Goal: Transaction & Acquisition: Purchase product/service

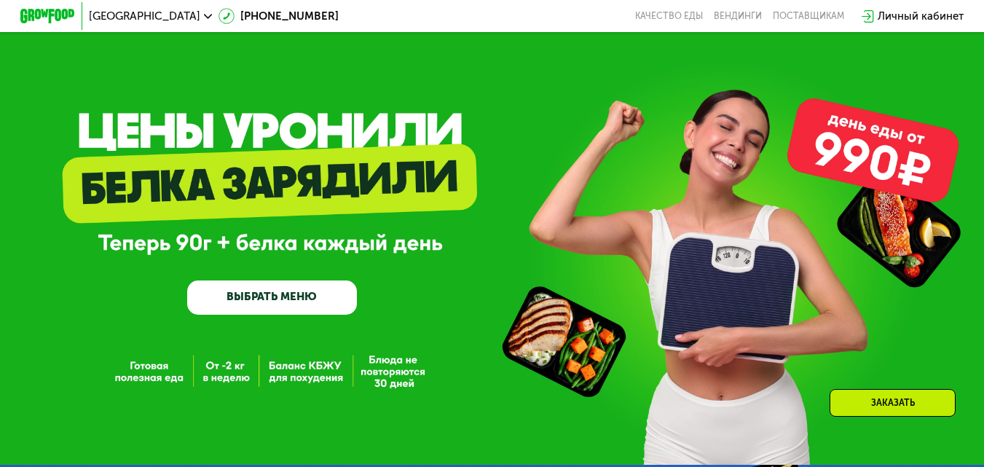
scroll to position [594, 0]
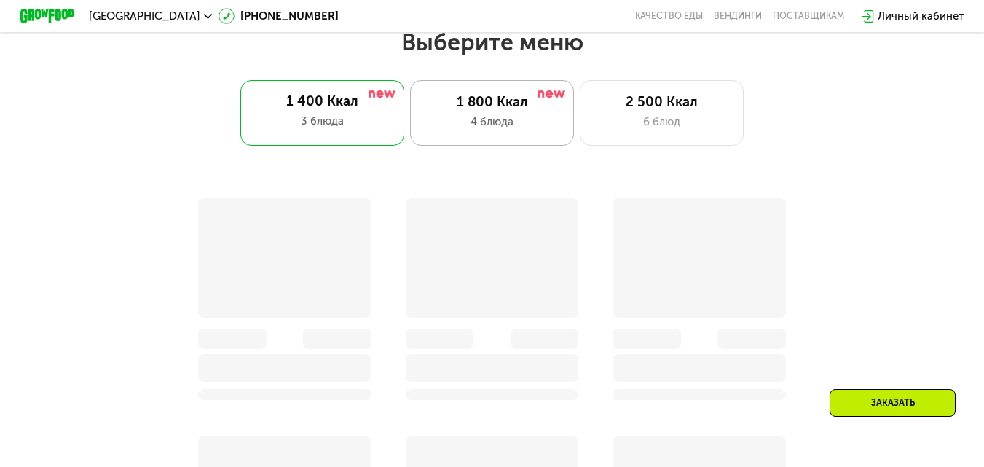
click at [481, 121] on div "4 блюда" at bounding box center [491, 122] width 135 height 17
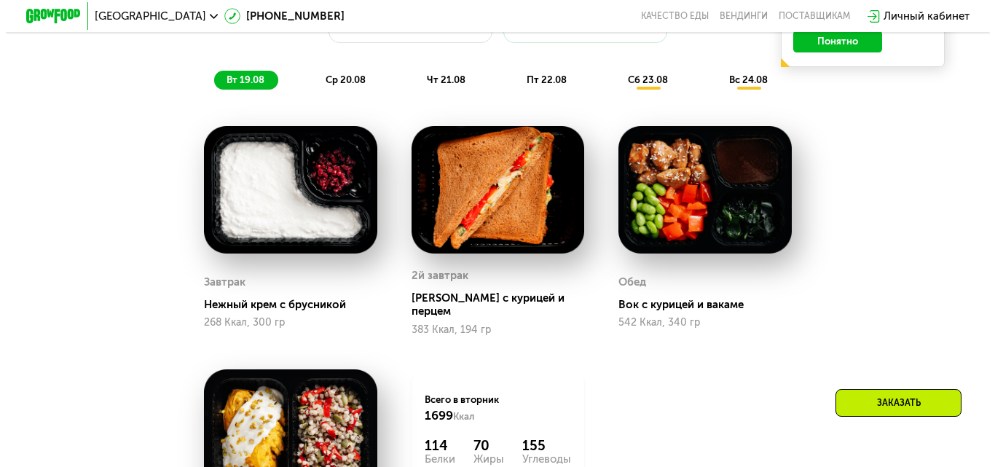
scroll to position [728, 0]
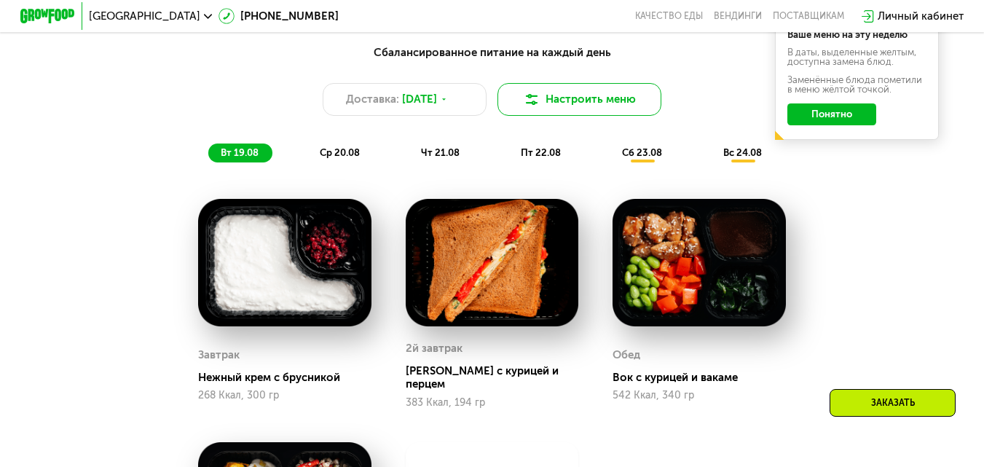
click at [580, 114] on button "Настроить меню" at bounding box center [579, 99] width 164 height 33
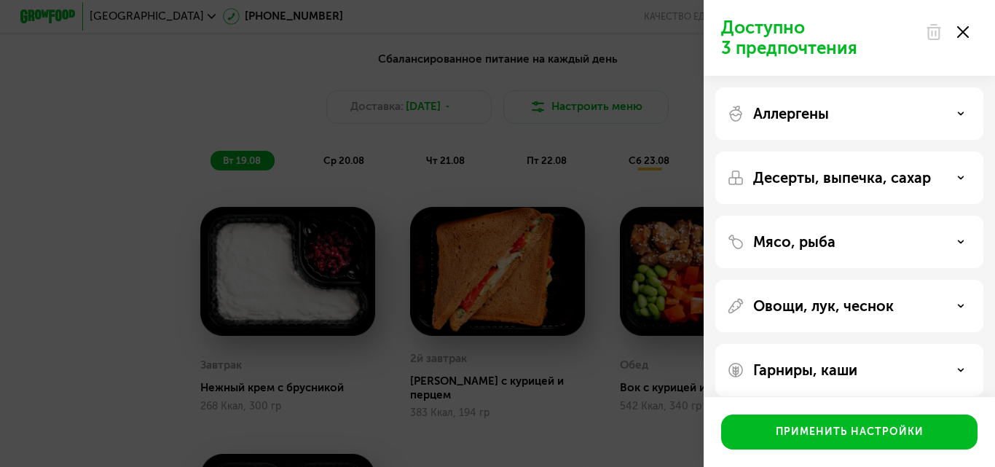
click at [845, 234] on div "Мясо, рыба" at bounding box center [849, 241] width 245 height 17
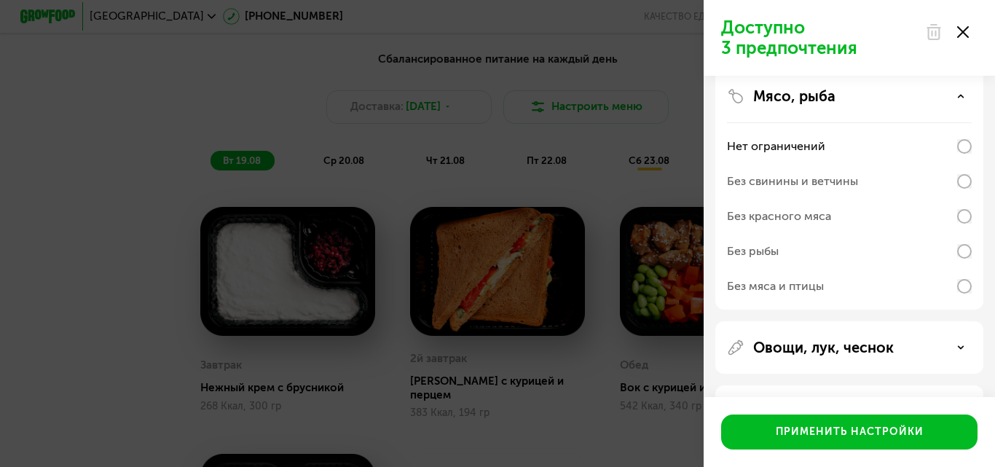
scroll to position [0, 0]
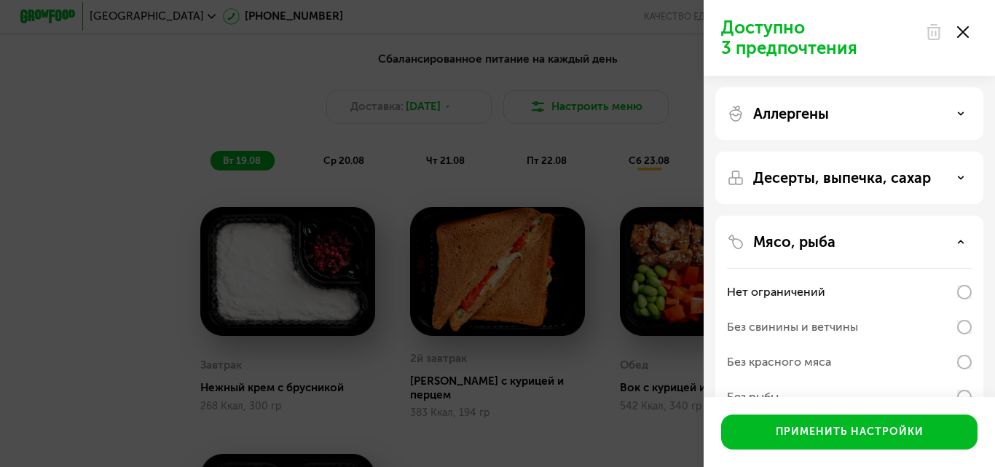
click at [853, 175] on p "Десерты, выпечка, сахар" at bounding box center [842, 177] width 178 height 17
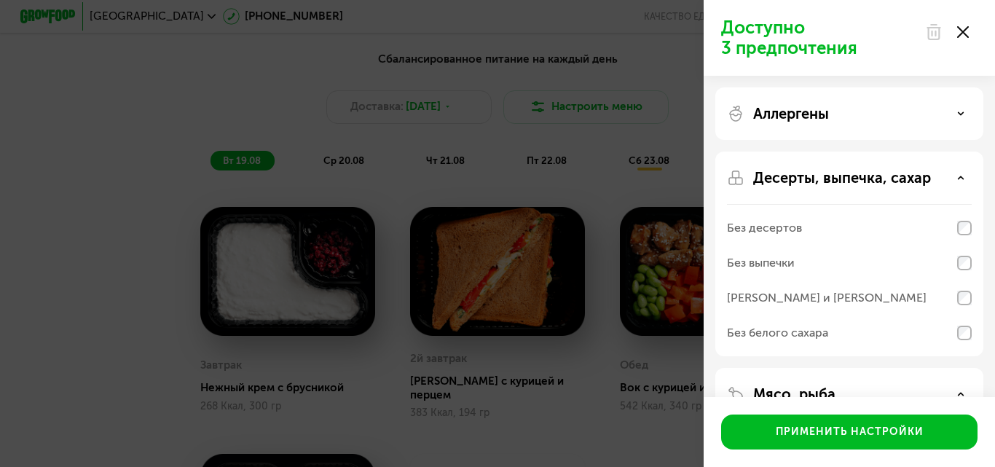
click at [810, 111] on p "Аллергены" at bounding box center [791, 113] width 76 height 17
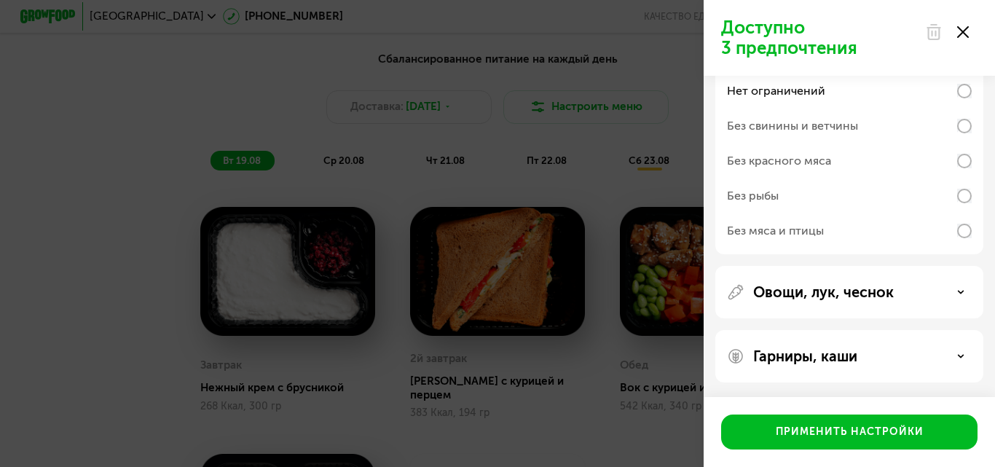
click at [843, 293] on p "Овощи, лук, чеснок" at bounding box center [823, 291] width 141 height 17
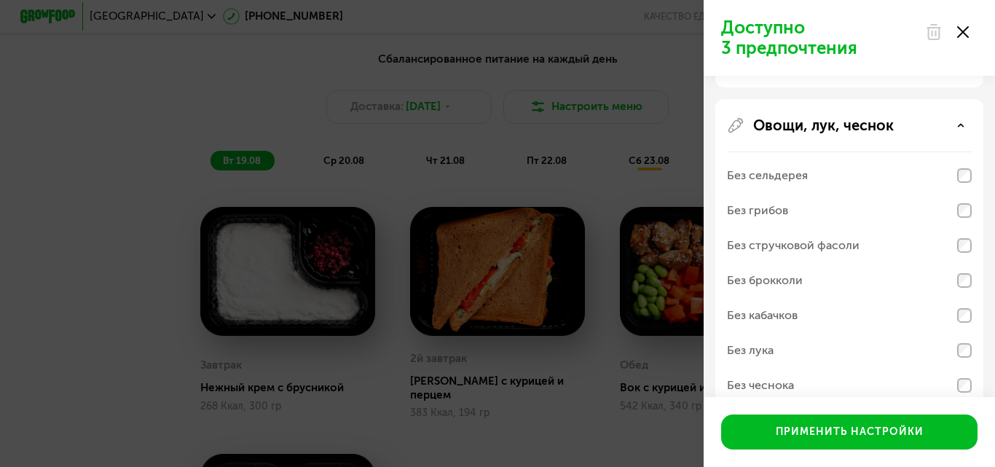
scroll to position [832, 0]
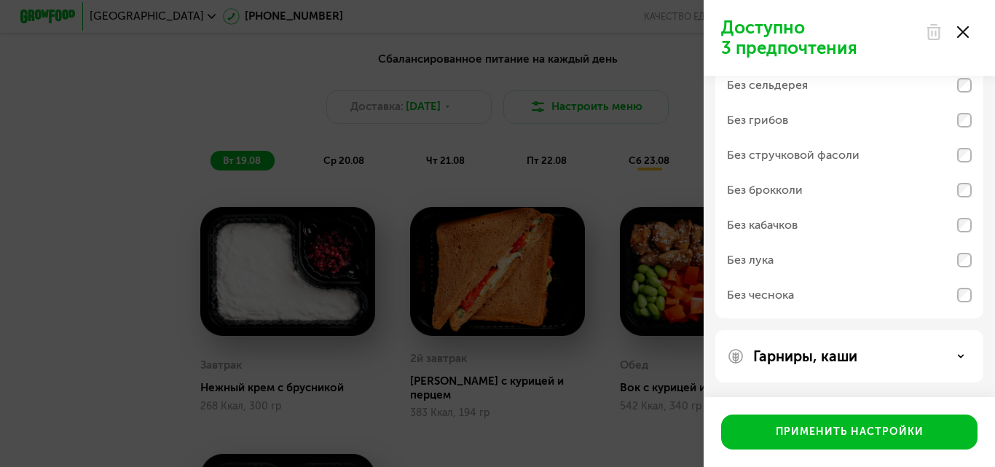
click at [832, 369] on div "Гарниры, каши" at bounding box center [849, 356] width 268 height 52
click at [832, 360] on p "Гарниры, каши" at bounding box center [805, 355] width 104 height 17
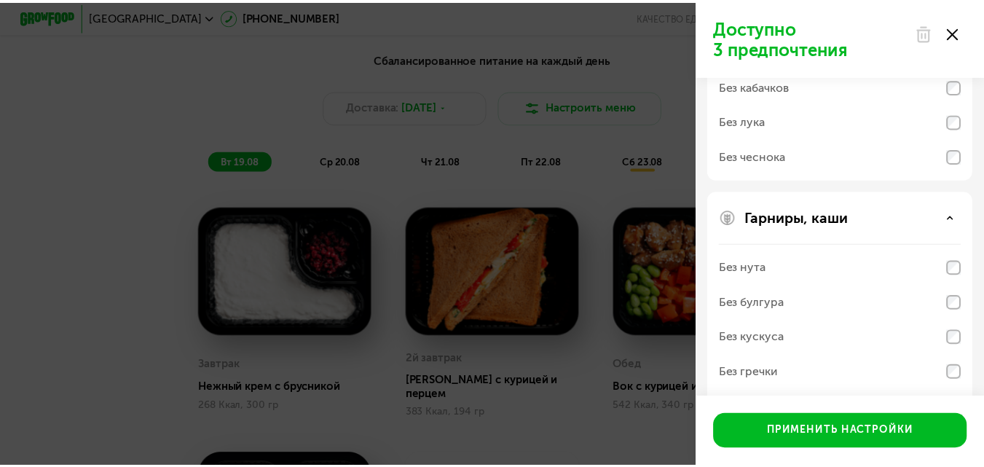
scroll to position [1019, 0]
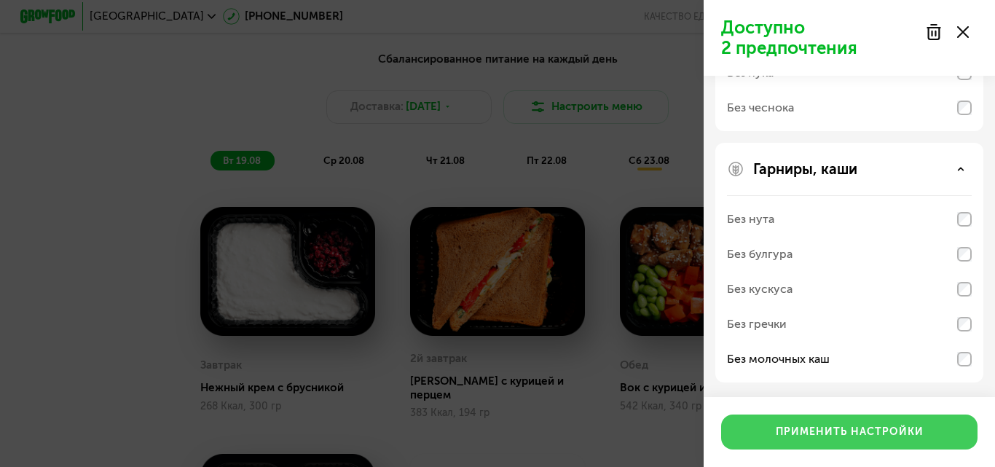
click at [855, 434] on div "Применить настройки" at bounding box center [849, 431] width 148 height 15
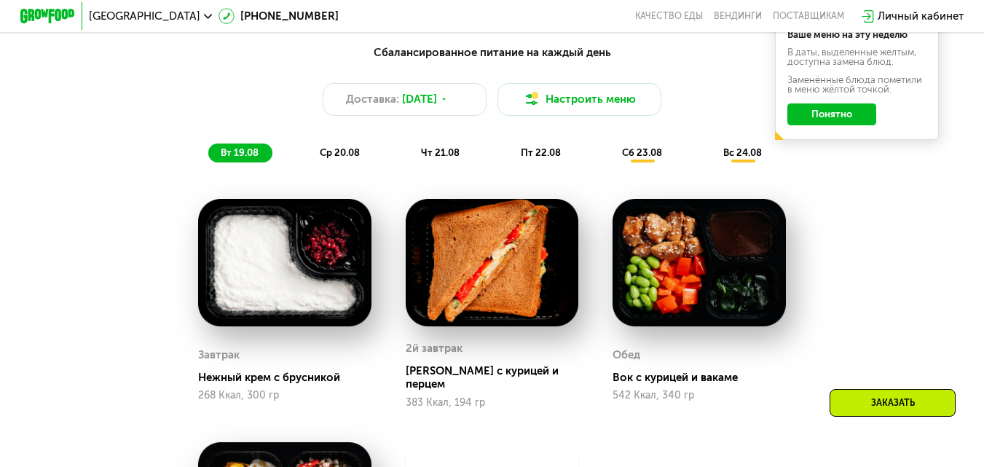
click at [333, 158] on span "ср 20.08" at bounding box center [340, 152] width 40 height 11
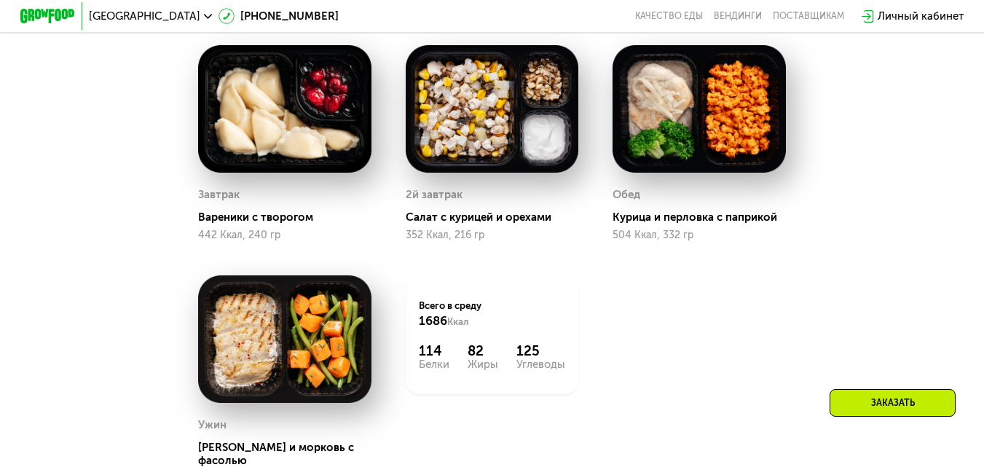
scroll to position [801, 0]
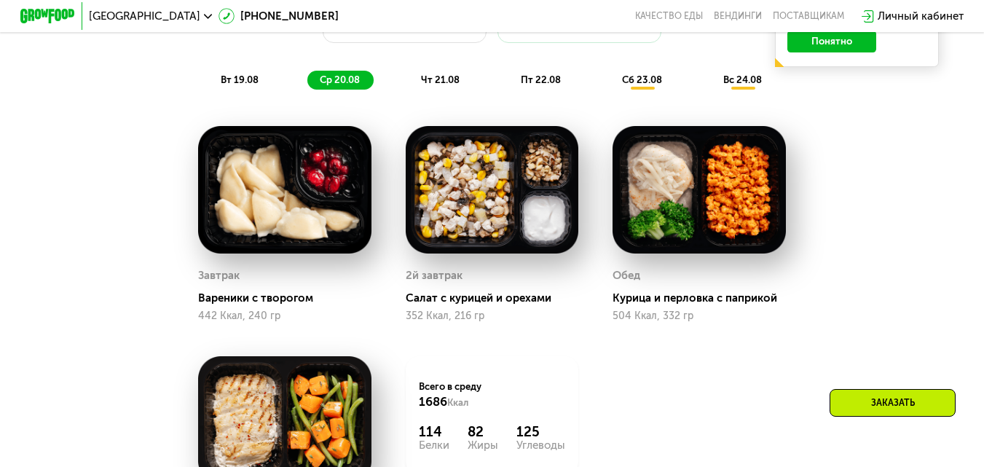
click at [453, 85] on span "чт 21.08" at bounding box center [440, 79] width 39 height 11
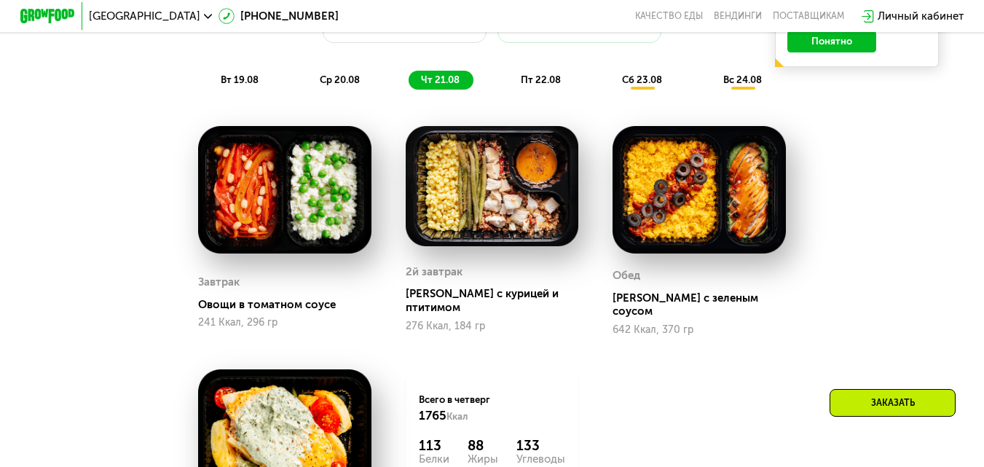
click at [534, 82] on span "пт 22.08" at bounding box center [541, 79] width 40 height 11
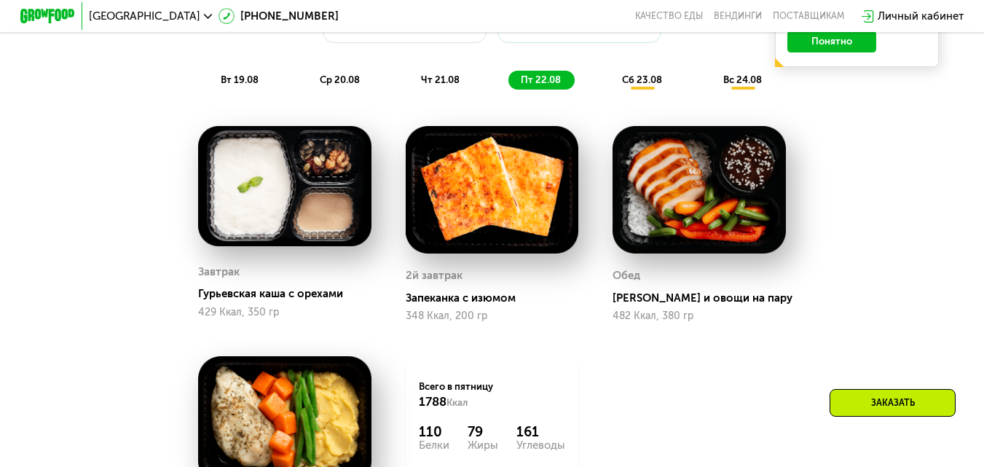
click at [644, 85] on span "сб 23.08" at bounding box center [642, 79] width 40 height 11
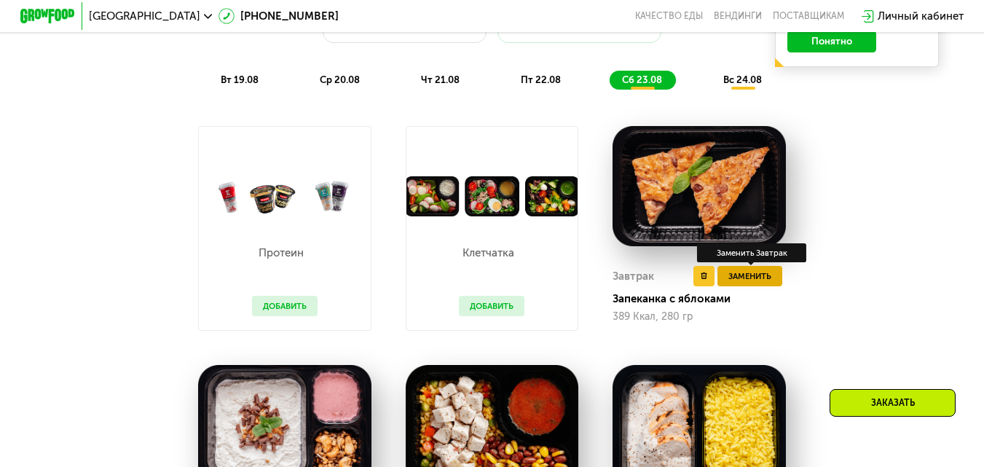
click at [751, 283] on span "Заменить" at bounding box center [749, 276] width 43 height 14
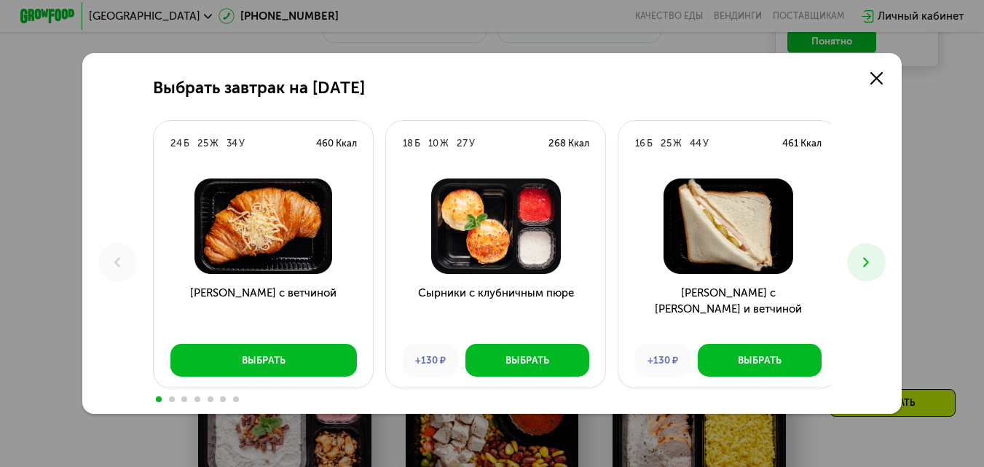
click at [862, 253] on button at bounding box center [866, 262] width 39 height 39
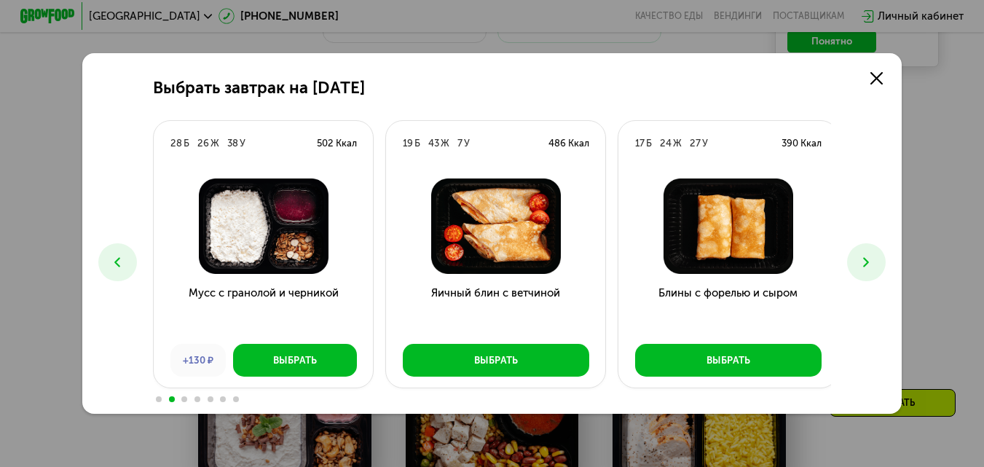
click at [874, 265] on icon at bounding box center [866, 262] width 17 height 17
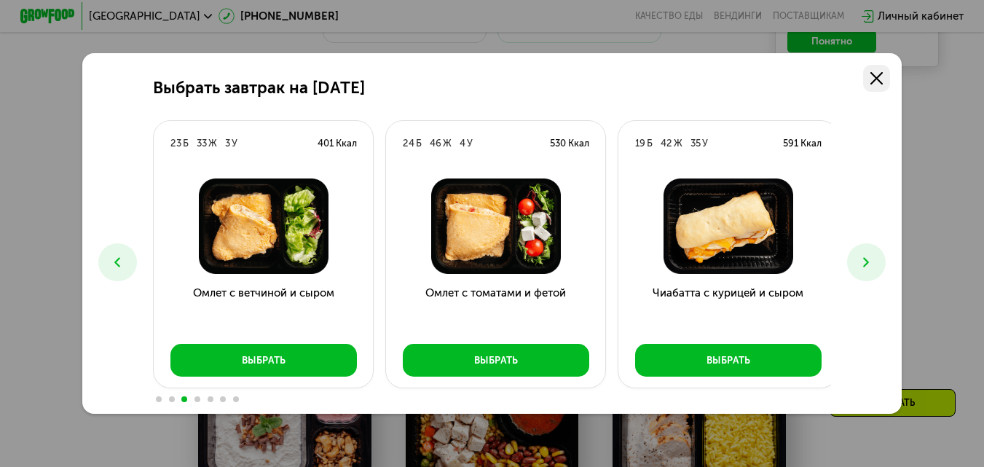
click at [880, 72] on icon at bounding box center [876, 78] width 12 height 12
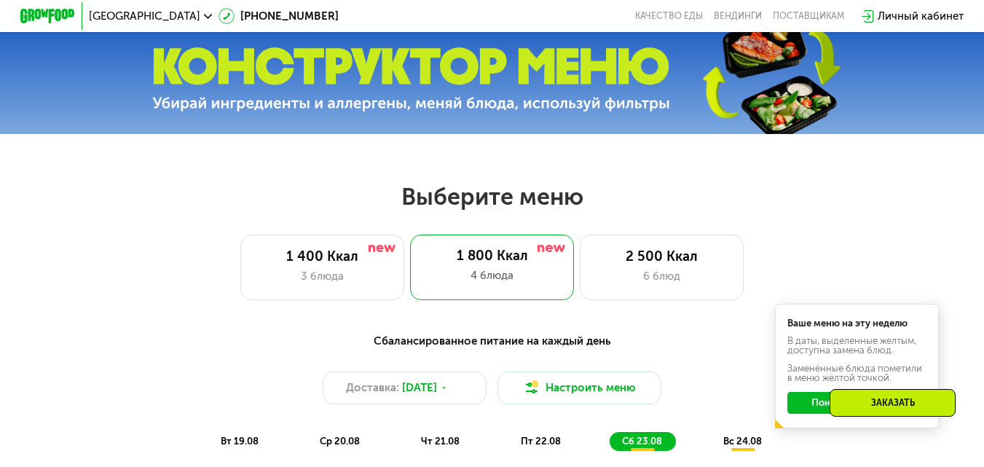
scroll to position [437, 0]
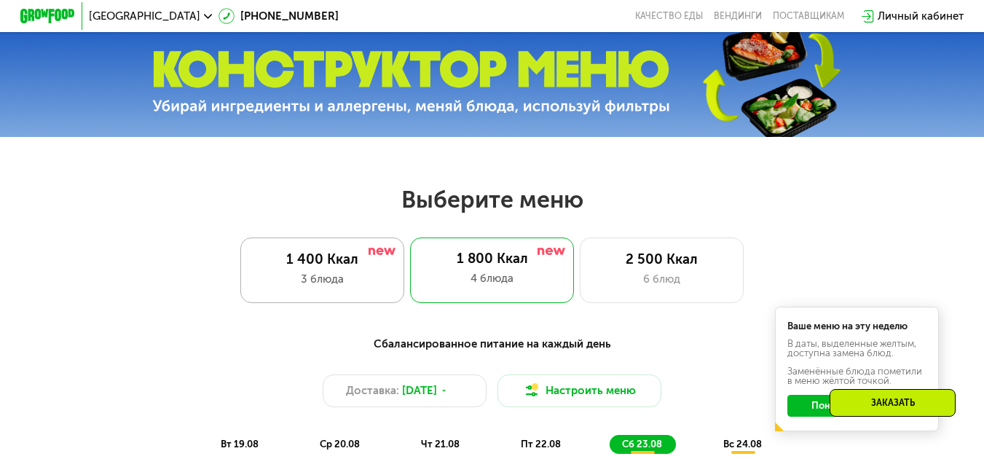
click at [327, 263] on div "1 400 Ккал" at bounding box center [322, 259] width 135 height 17
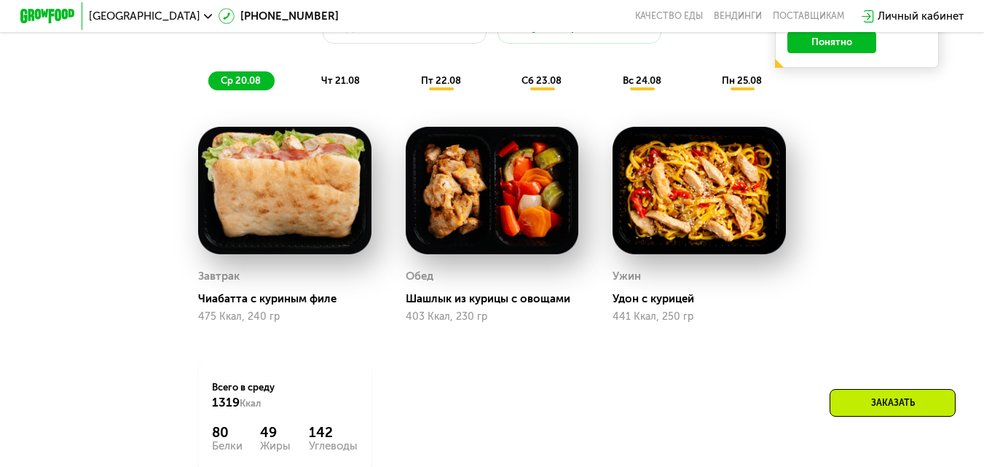
scroll to position [801, 0]
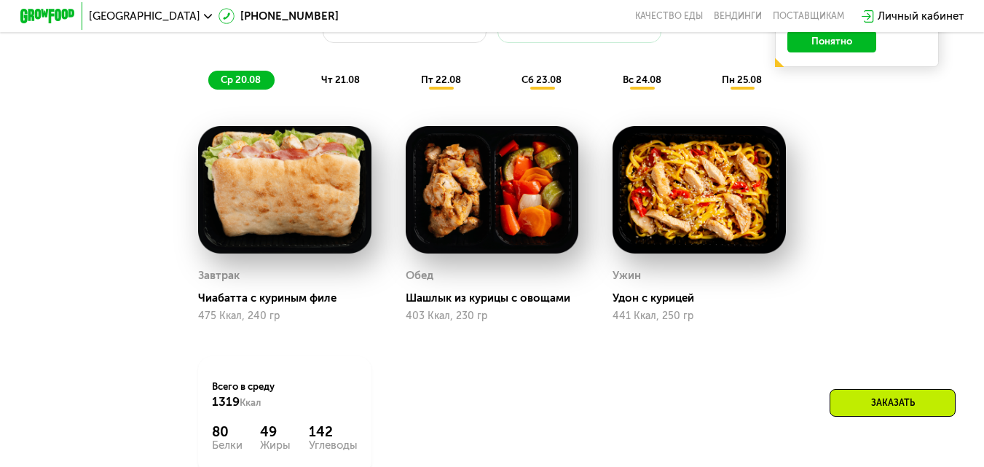
click at [339, 85] on span "чт 21.08" at bounding box center [340, 79] width 39 height 11
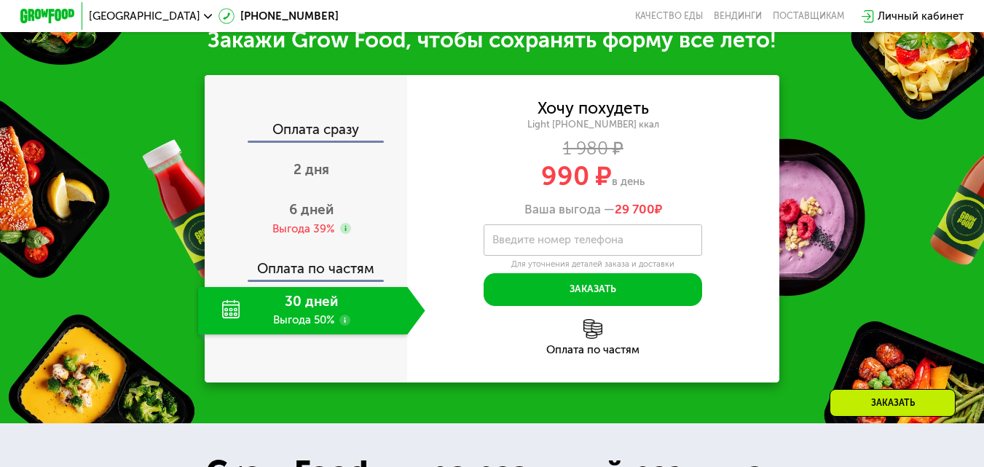
scroll to position [1383, 0]
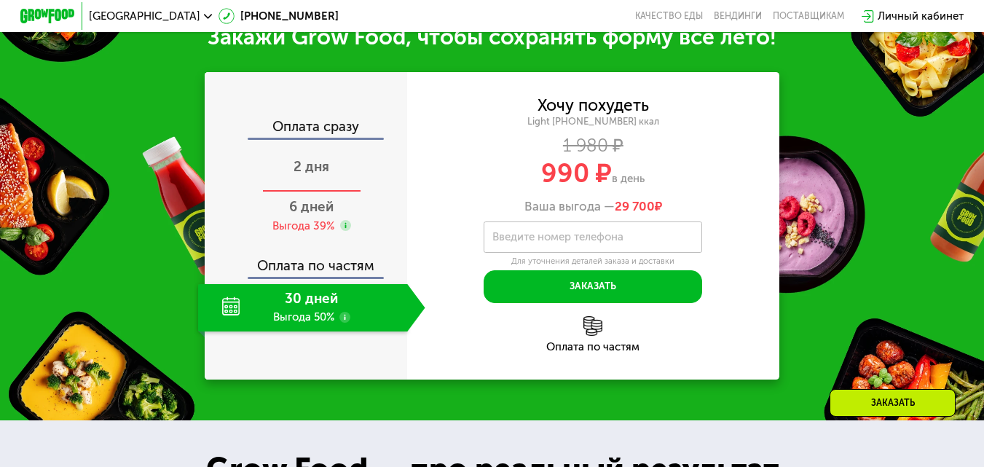
click at [321, 175] on span "2 дня" at bounding box center [311, 166] width 36 height 17
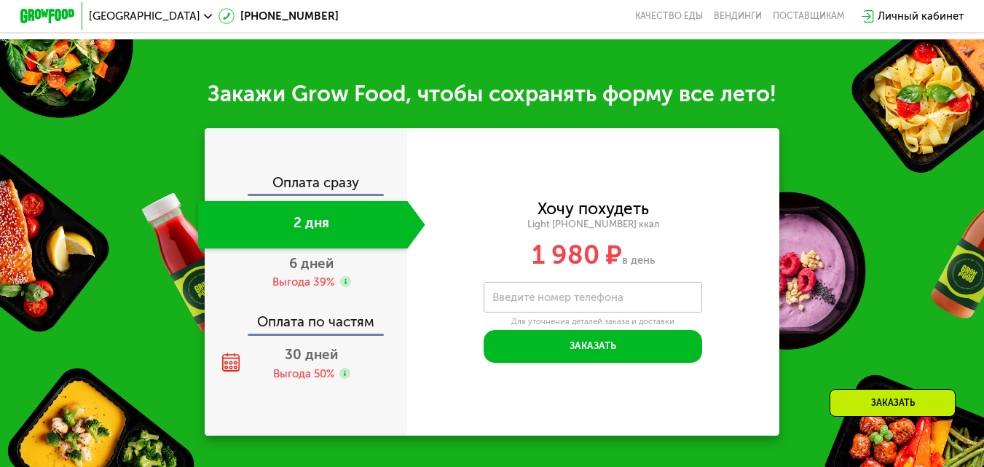
scroll to position [1441, 0]
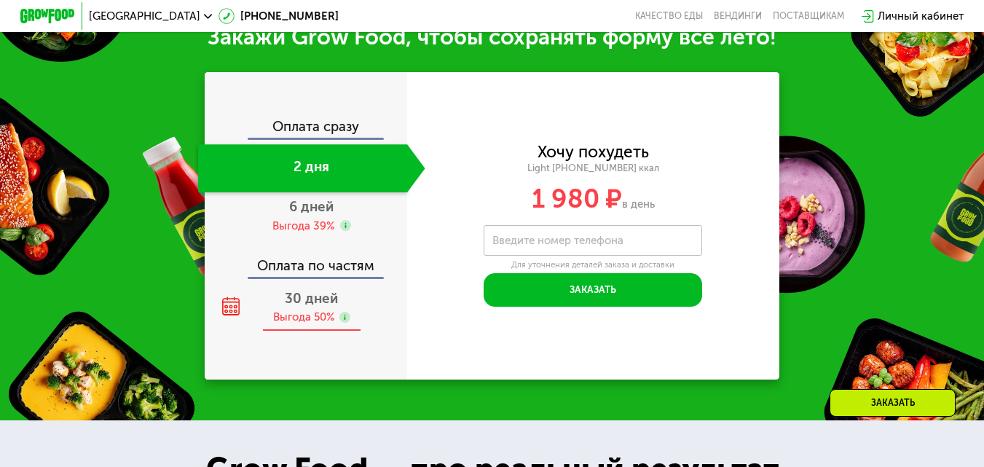
click at [304, 307] on span "30 дней" at bounding box center [311, 298] width 53 height 17
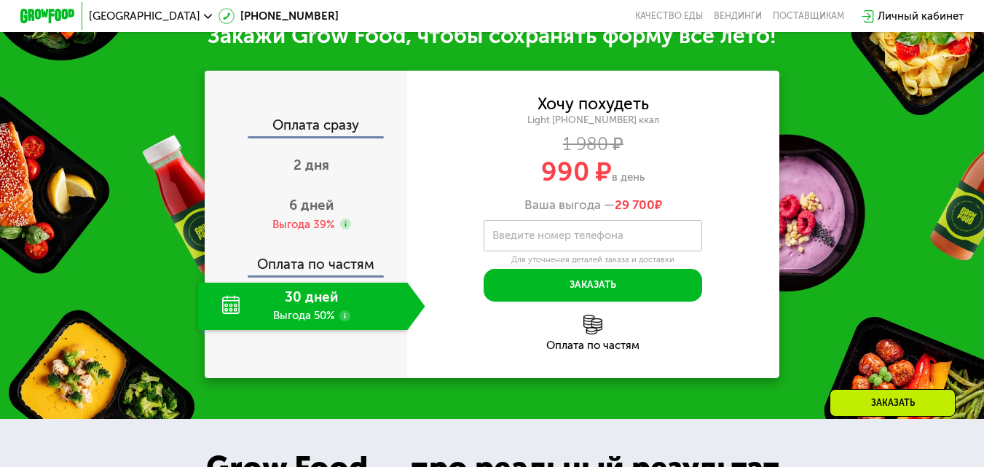
scroll to position [1383, 0]
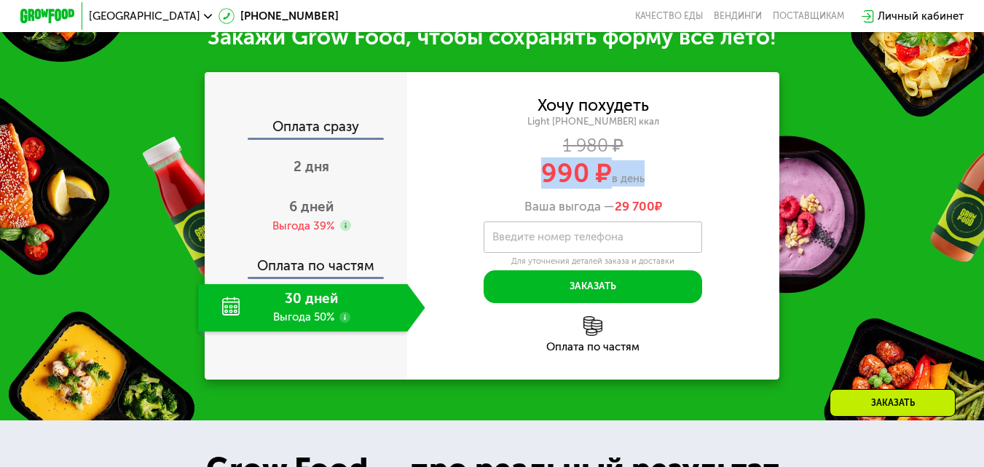
drag, startPoint x: 545, startPoint y: 185, endPoint x: 644, endPoint y: 187, distance: 99.0
click at [644, 186] on div "990 ₽ в день" at bounding box center [592, 173] width 371 height 26
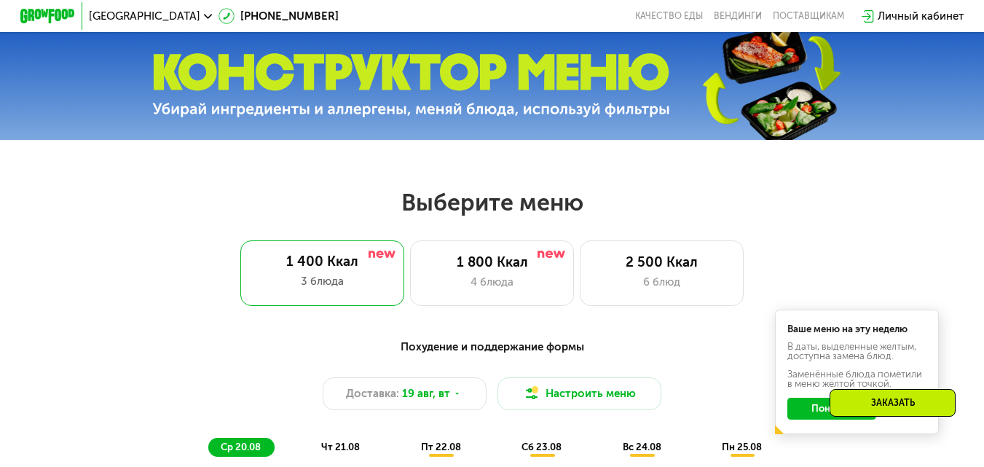
scroll to position [218, 0]
